Goal: Register for event/course

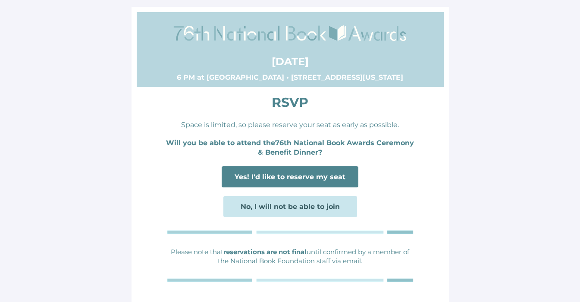
click at [290, 175] on span "Yes! I'd like to reserve my seat" at bounding box center [290, 177] width 111 height 8
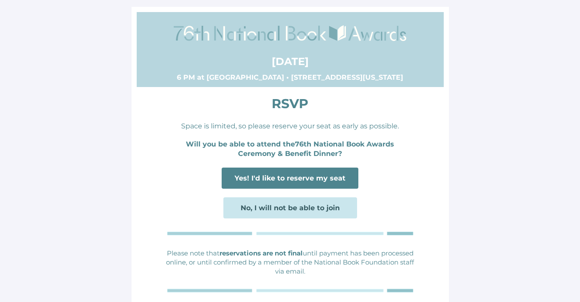
click at [292, 174] on span "Yes! I'd like to reserve my seat" at bounding box center [290, 178] width 111 height 8
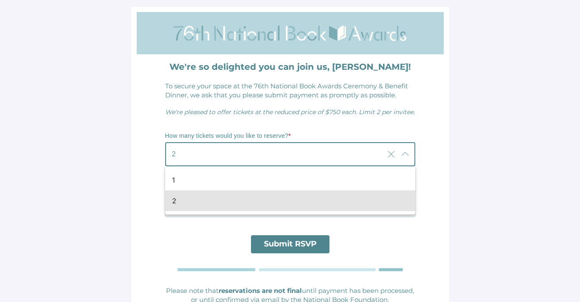
click at [273, 153] on div "2 2" at bounding box center [274, 154] width 219 height 24
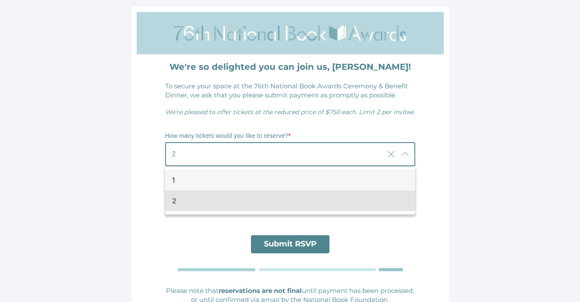
click at [245, 180] on div "1" at bounding box center [287, 180] width 230 height 10
type input "1"
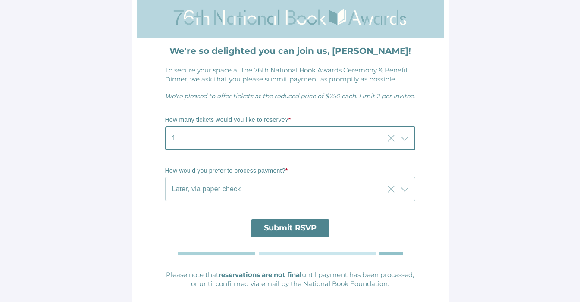
scroll to position [60, 0]
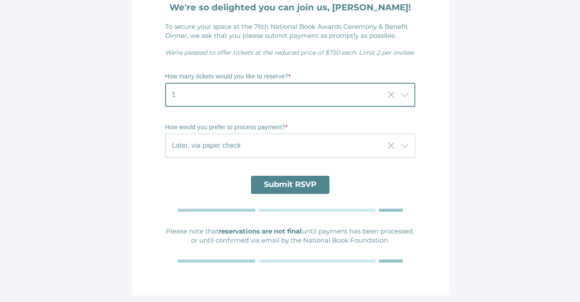
click at [256, 138] on div "Later, via paper check Later, via paper check" at bounding box center [274, 146] width 219 height 24
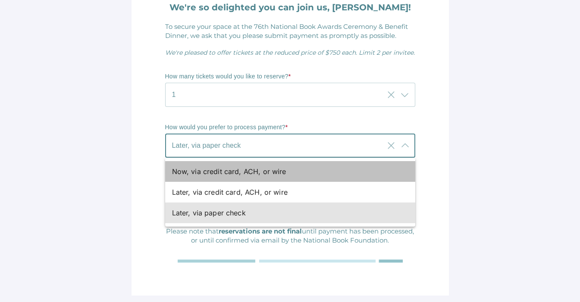
click at [242, 175] on div "Now, via credit card, ACH, or wire" at bounding box center [287, 172] width 230 height 10
type input "Now, via credit card, ACH, or wire"
